Goal: Information Seeking & Learning: Learn about a topic

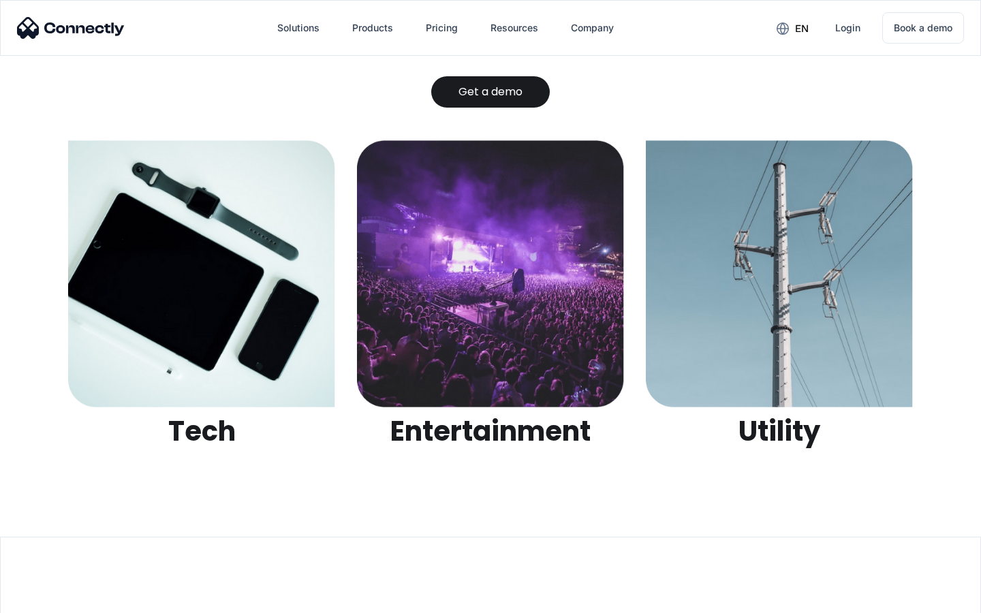
scroll to position [4298, 0]
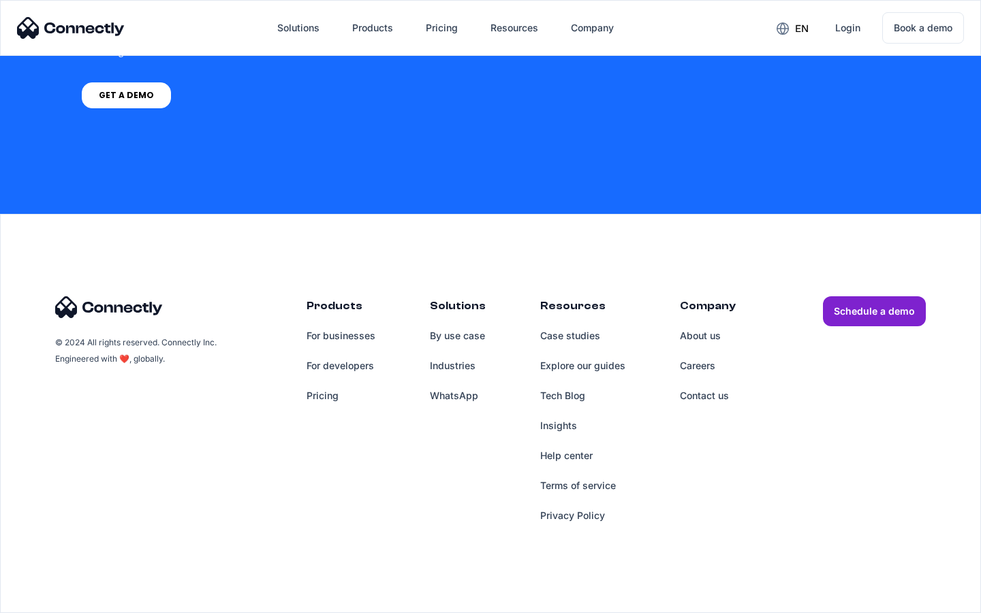
scroll to position [5615, 0]
